Goal: Book appointment/travel/reservation

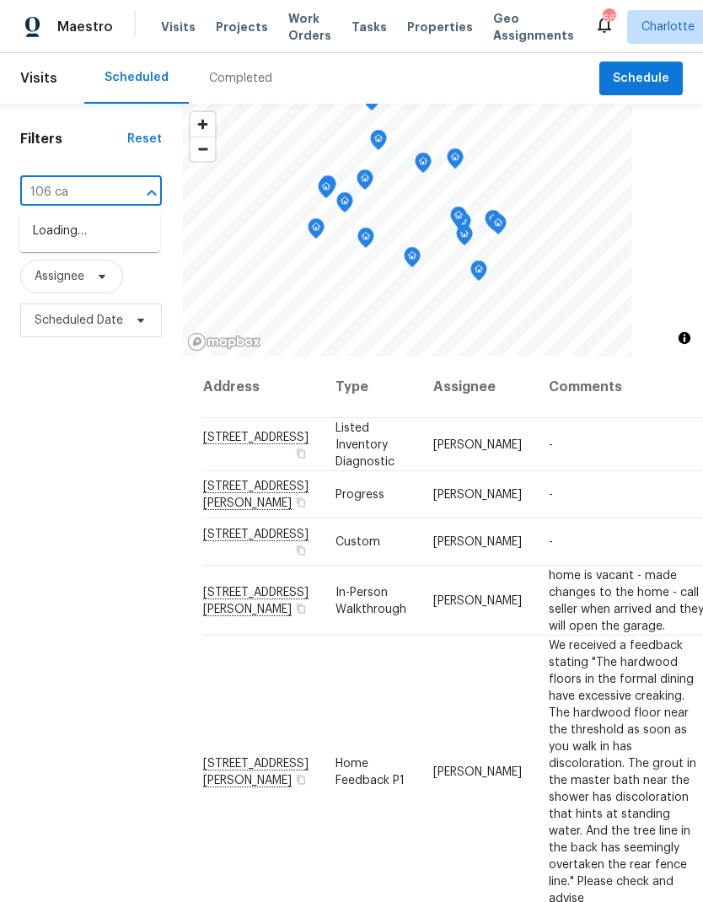
type input "106 cap"
click at [45, 244] on li "[STREET_ADDRESS]" at bounding box center [89, 231] width 141 height 29
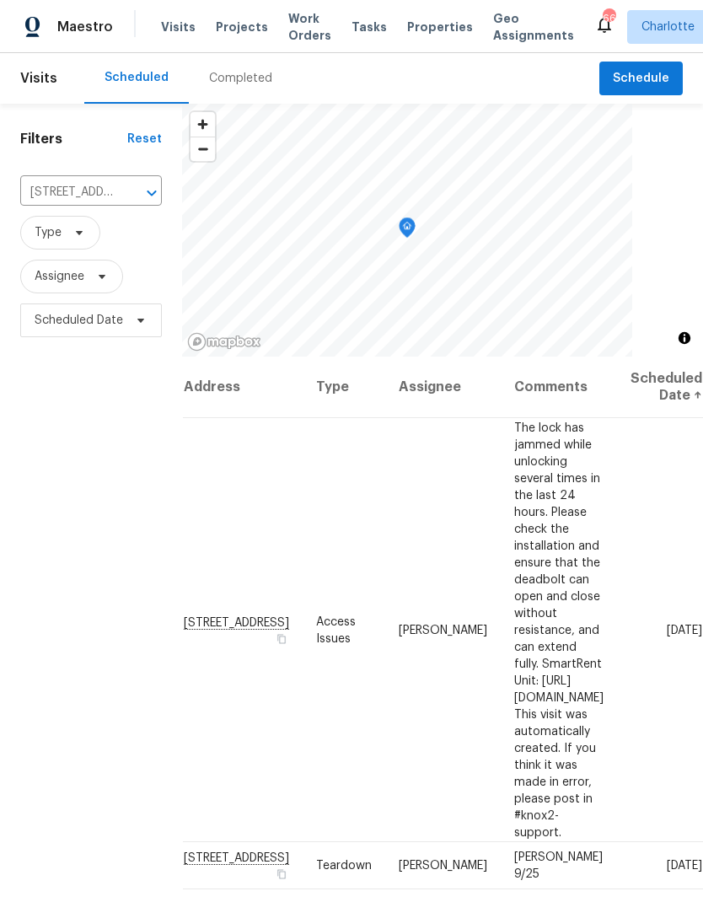
scroll to position [0, 113]
click at [0, 0] on icon at bounding box center [0, 0] width 0 height 0
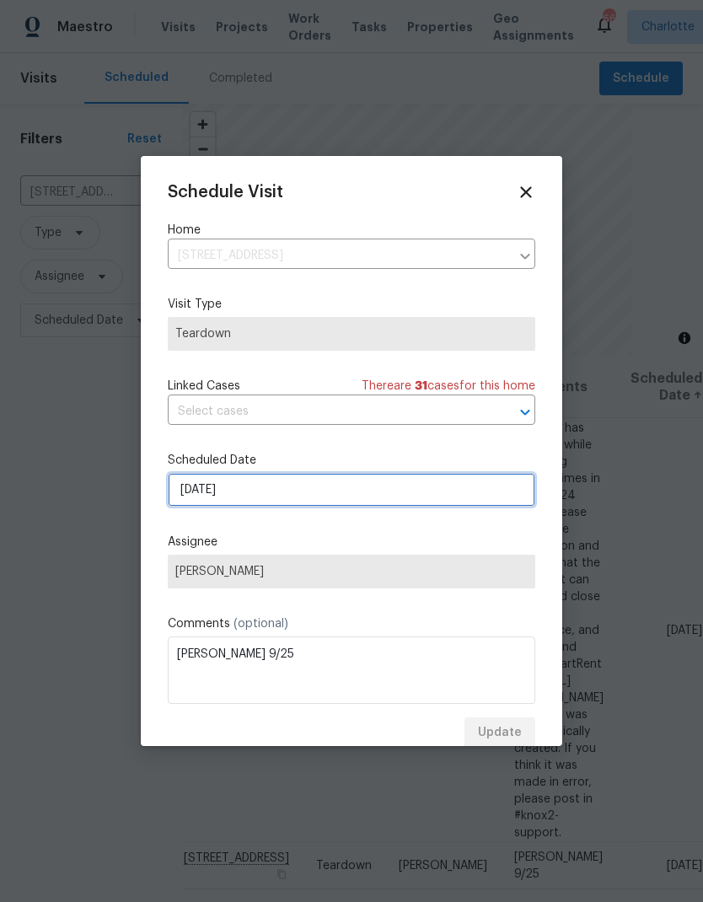
click at [424, 493] on input "9/24/2025" at bounding box center [351, 490] width 367 height 34
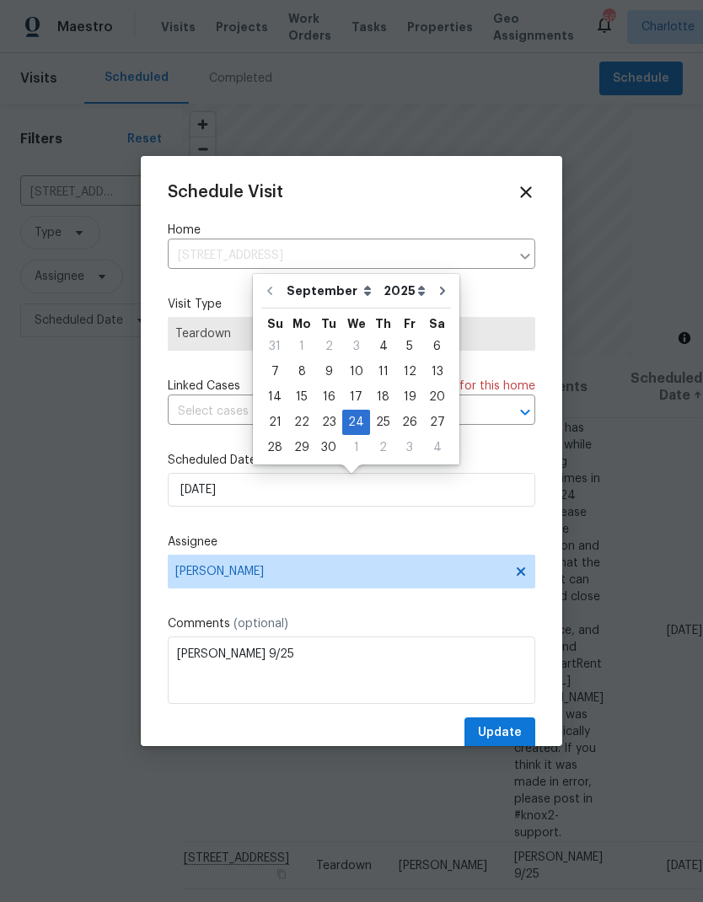
click at [551, 459] on div "Schedule Visit Home 106 Cape Breton Trl, Gastonia, NC 28056 ​ Visit Type Teardo…" at bounding box center [351, 451] width 421 height 590
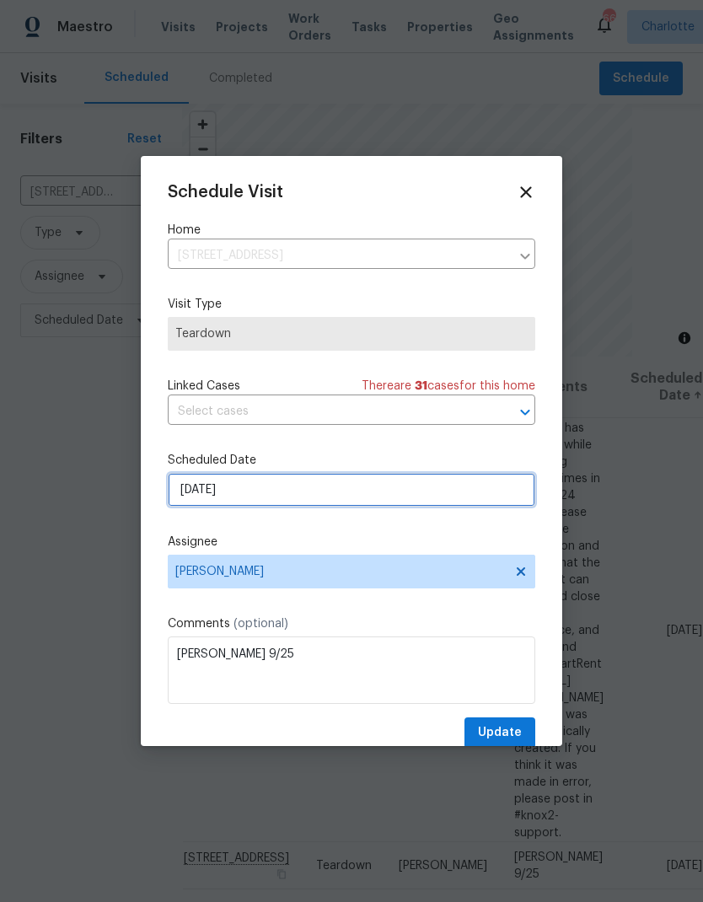
click at [426, 497] on input "9/24/2025" at bounding box center [351, 490] width 367 height 34
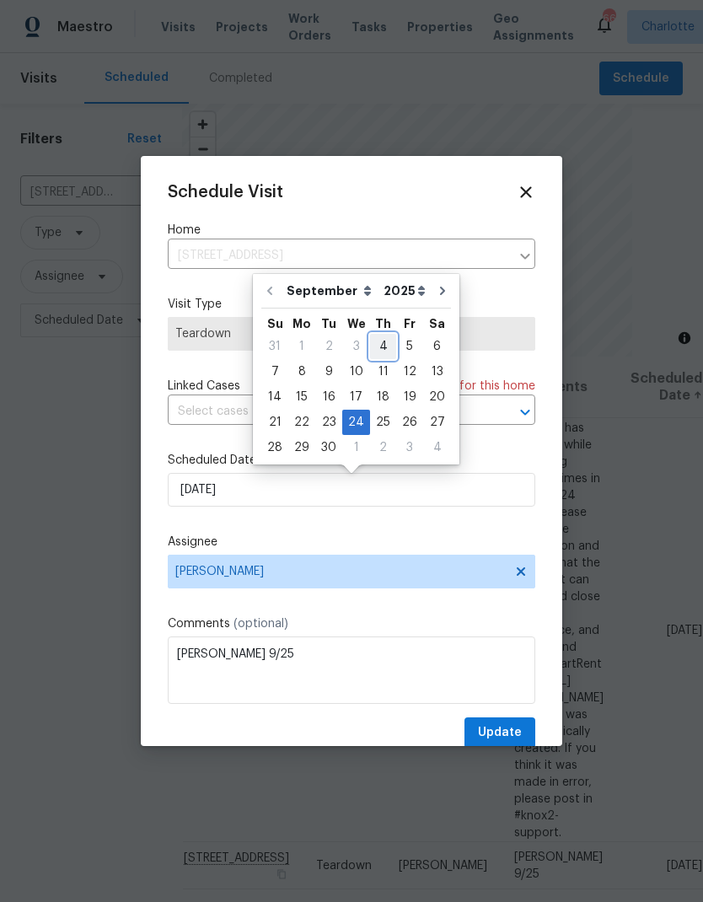
click at [388, 346] on div "4" at bounding box center [383, 347] width 26 height 24
type input "9/4/2025"
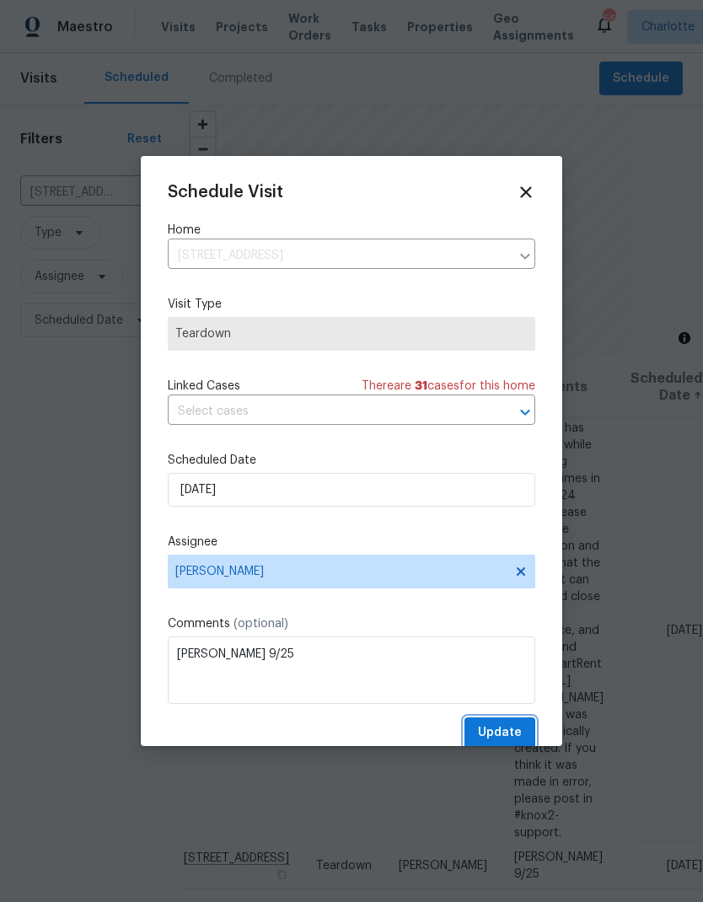
click at [496, 731] on span "Update" at bounding box center [500, 732] width 44 height 21
